Goal: Find specific page/section

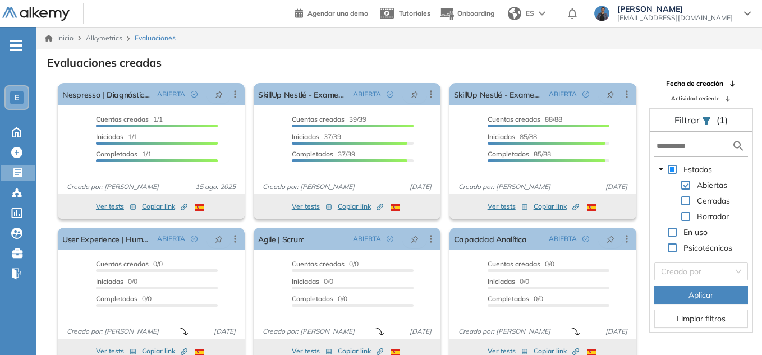
click at [12, 92] on div "E" at bounding box center [16, 97] width 13 height 13
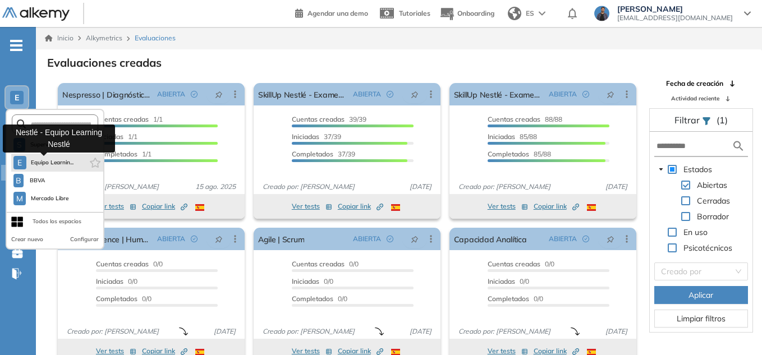
click at [51, 168] on button "E Equipo Learnin..." at bounding box center [43, 162] width 61 height 13
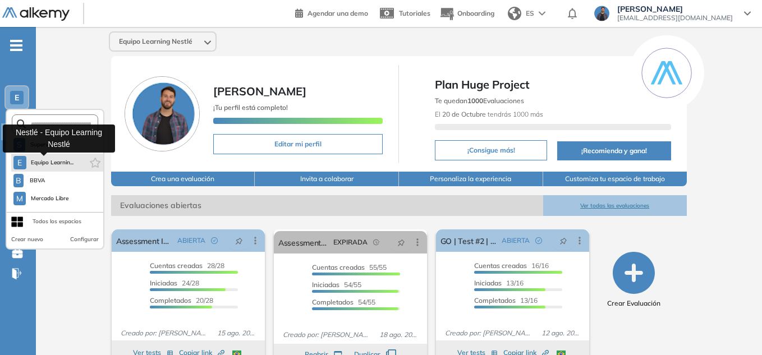
click at [15, 161] on div "E" at bounding box center [19, 162] width 13 height 13
click at [16, 161] on div "E" at bounding box center [19, 162] width 13 height 13
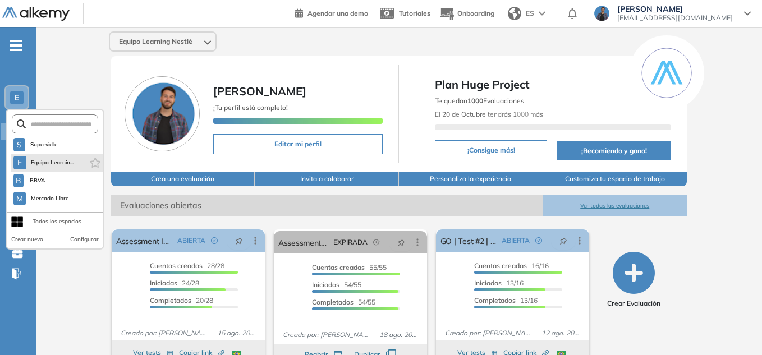
click at [61, 164] on span "Equipo Learnin..." at bounding box center [52, 162] width 43 height 9
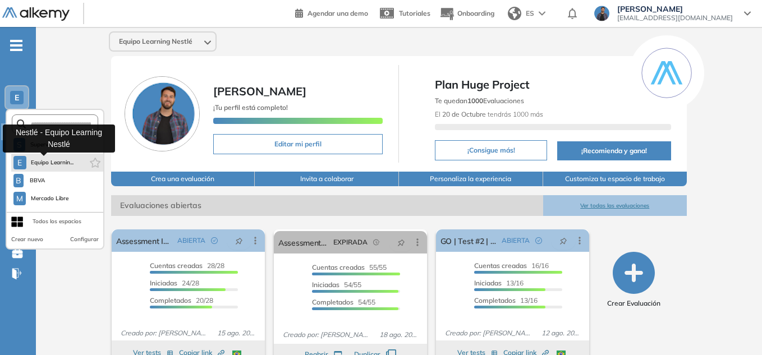
click at [18, 164] on span "E" at bounding box center [19, 162] width 4 height 9
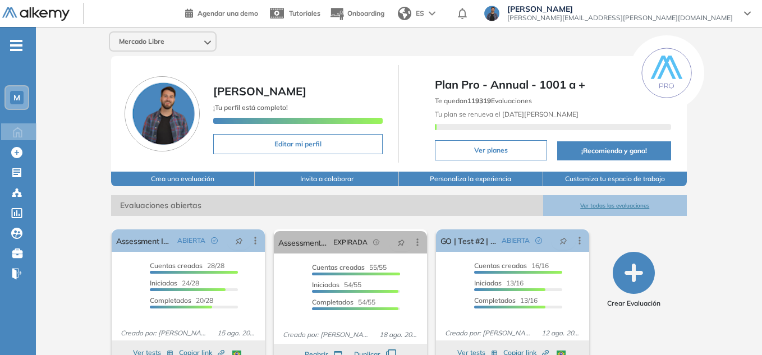
click at [10, 99] on div "M" at bounding box center [17, 97] width 22 height 22
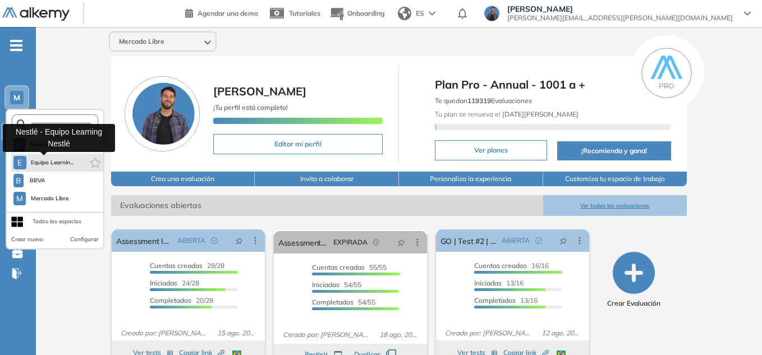
click at [58, 166] on span "Equipo Learnin..." at bounding box center [52, 162] width 43 height 9
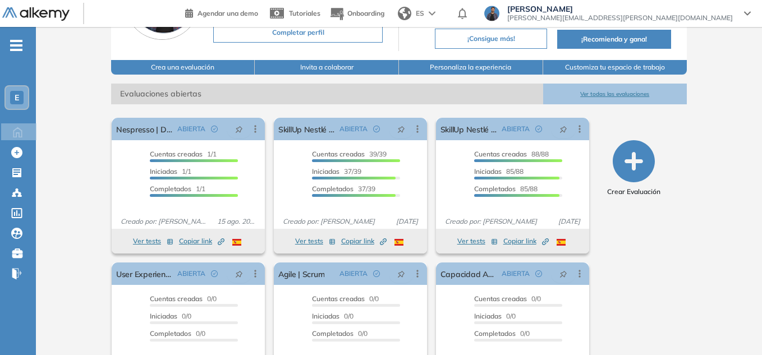
scroll to position [112, 0]
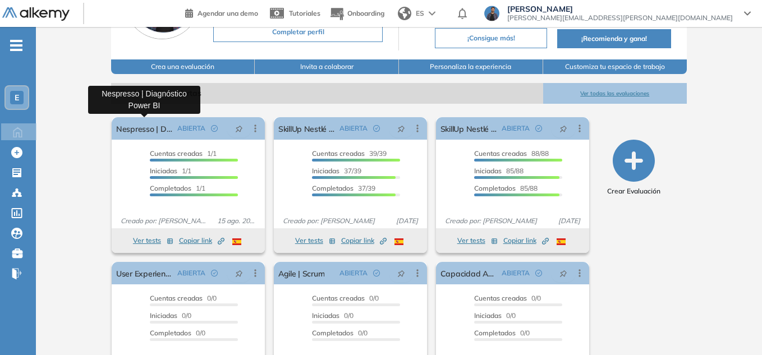
drag, startPoint x: 162, startPoint y: 128, endPoint x: 75, endPoint y: 158, distance: 91.6
click at [75, 158] on div "Equipo Learning Nestlé Francisco Pochat Tu perfil está a un 80% Completar perfi…" at bounding box center [399, 163] width 726 height 497
click at [161, 127] on link "Nespresso | Diagnóstico Power BI" at bounding box center [144, 128] width 57 height 22
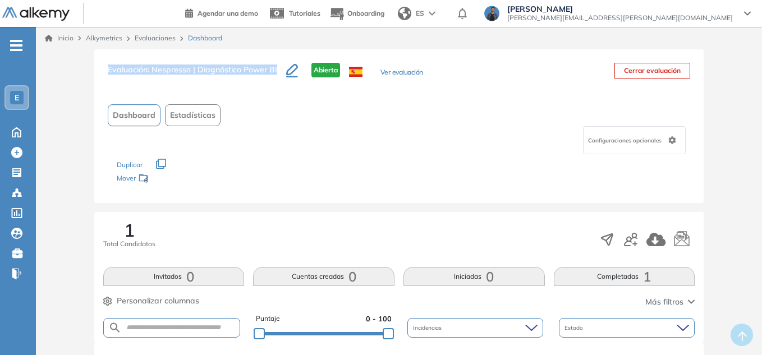
drag, startPoint x: 109, startPoint y: 69, endPoint x: 287, endPoint y: 79, distance: 178.2
click at [287, 79] on div "Evaluación : Nespresso | Diagnóstico Power BI Abierta Ver evaluación" at bounding box center [265, 77] width 315 height 28
copy div "Evaluación : Nespresso | Diagnóstico Power BI"
